Goal: Navigation & Orientation: Understand site structure

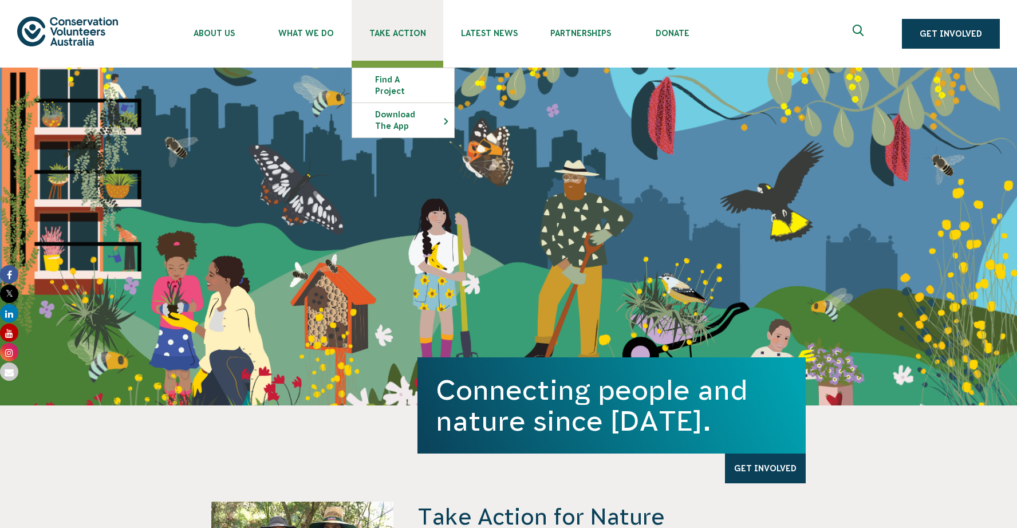
click at [410, 33] on span "Take Action" at bounding box center [398, 33] width 92 height 9
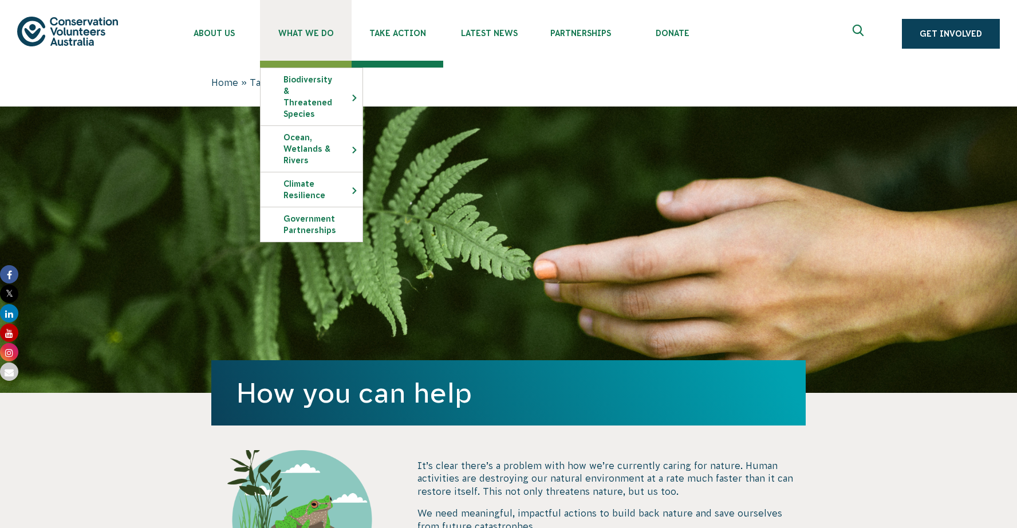
click at [310, 33] on span "What We Do" at bounding box center [306, 33] width 92 height 9
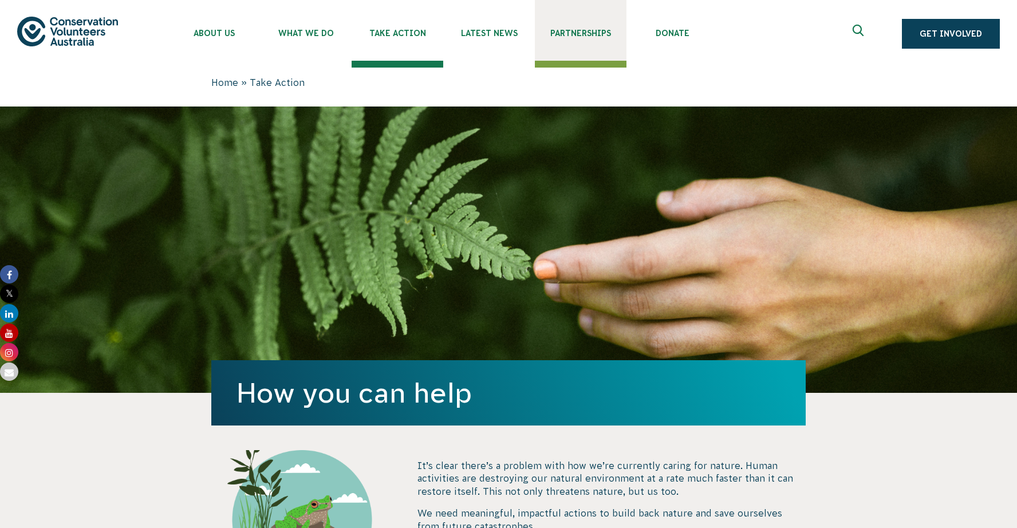
click at [574, 34] on span "Partnerships" at bounding box center [581, 33] width 92 height 9
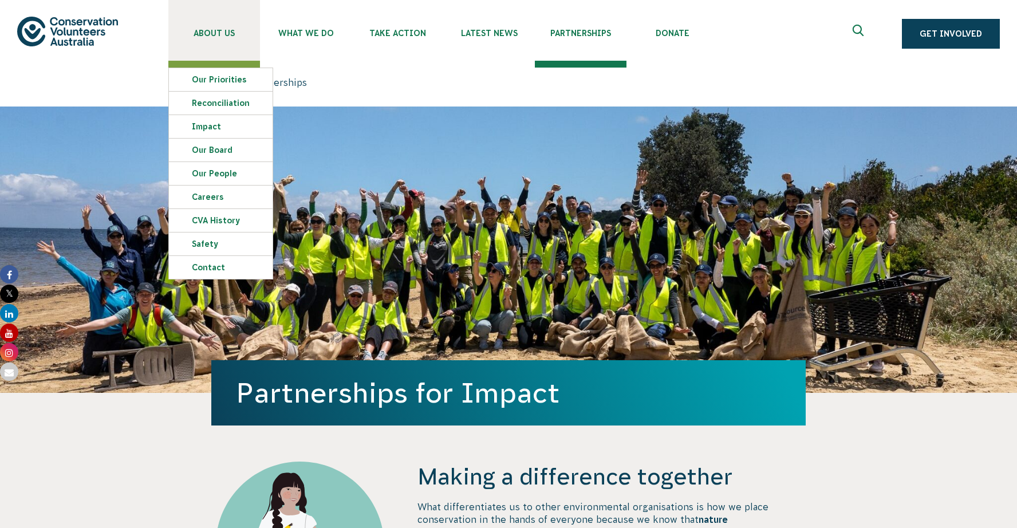
click at [224, 34] on span "About Us" at bounding box center [214, 33] width 92 height 9
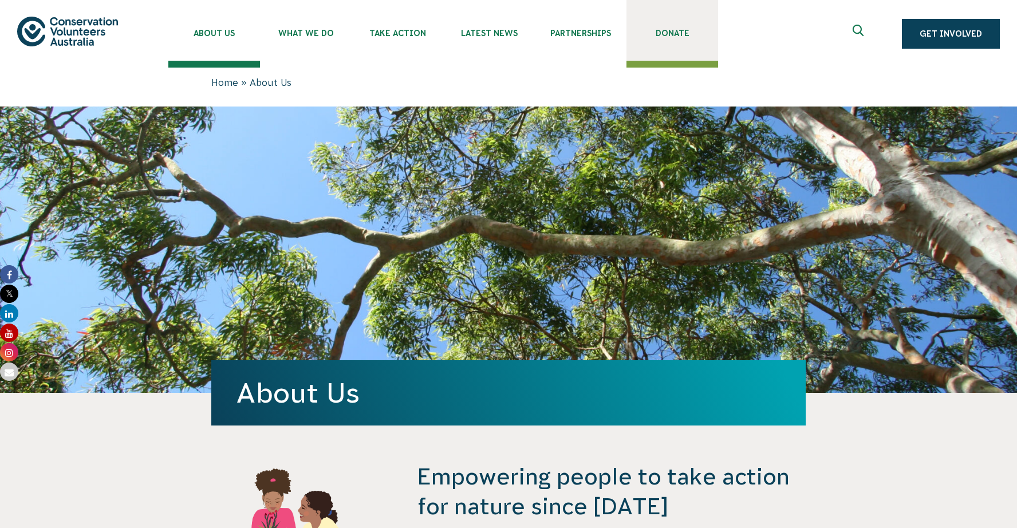
click at [677, 34] on span "Donate" at bounding box center [672, 33] width 92 height 9
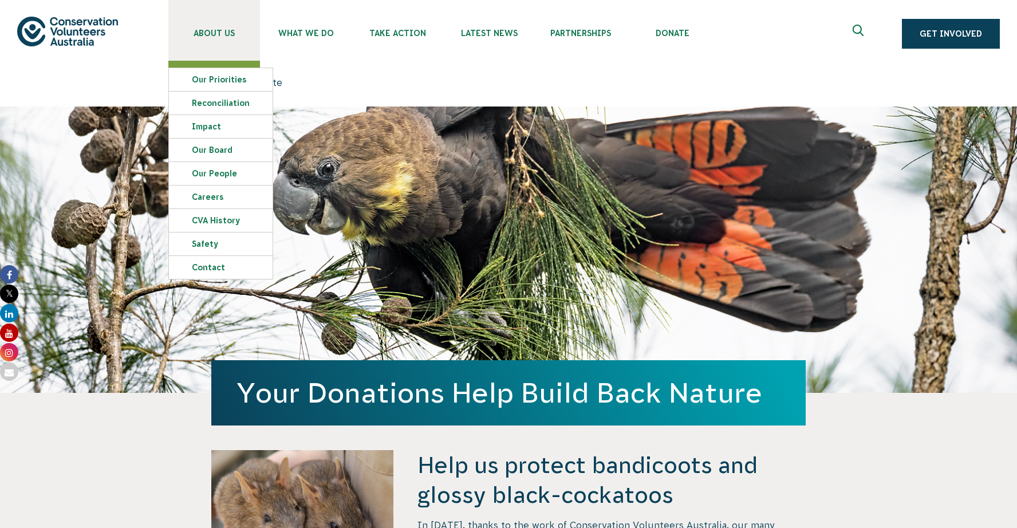
click at [214, 38] on link "About Us" at bounding box center [214, 30] width 92 height 61
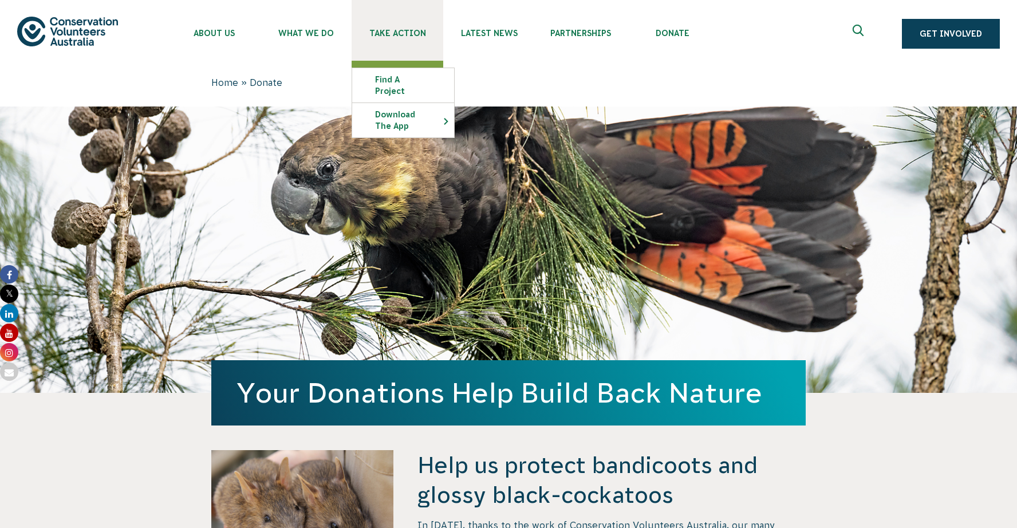
click at [397, 33] on span "Take Action" at bounding box center [398, 33] width 92 height 9
